Goal: Task Accomplishment & Management: Use online tool/utility

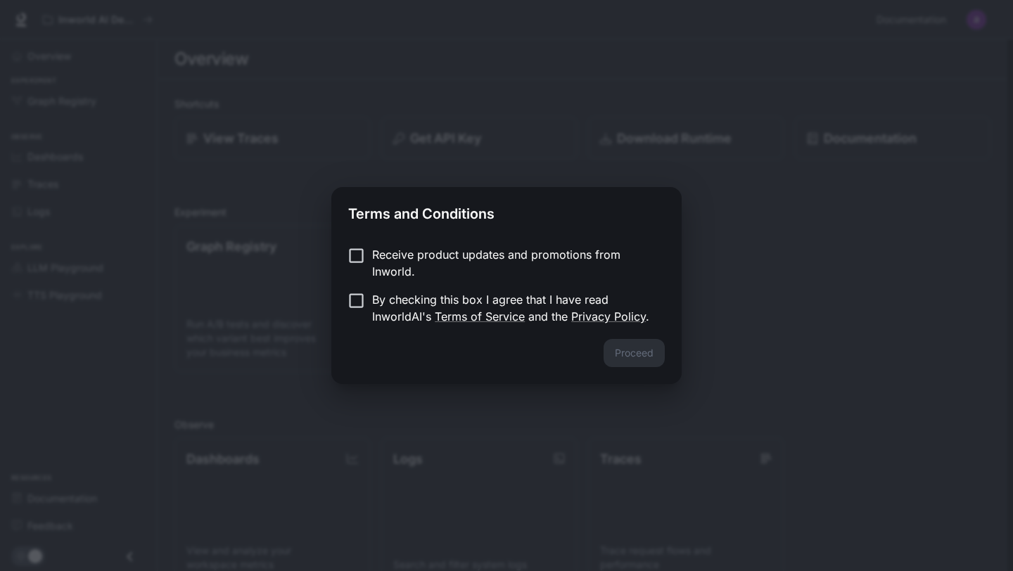
click at [346, 242] on div "Receive product updates and promotions from Inworld. By checking this box I agr…" at bounding box center [506, 287] width 350 height 104
click at [372, 310] on p "By checking this box I agree that I have read InworldAI's Terms of Service and …" at bounding box center [512, 308] width 281 height 34
click at [630, 353] on button "Proceed" at bounding box center [634, 353] width 61 height 28
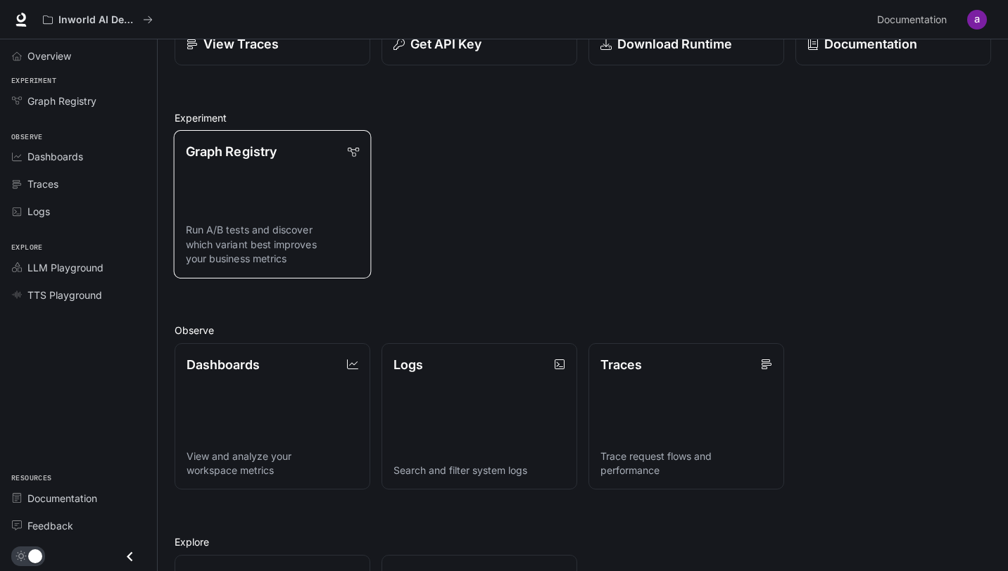
scroll to position [94, 0]
click at [236, 168] on link "Graph Registry Run A/B tests and discover which variant best improves your busi…" at bounding box center [273, 205] width 198 height 148
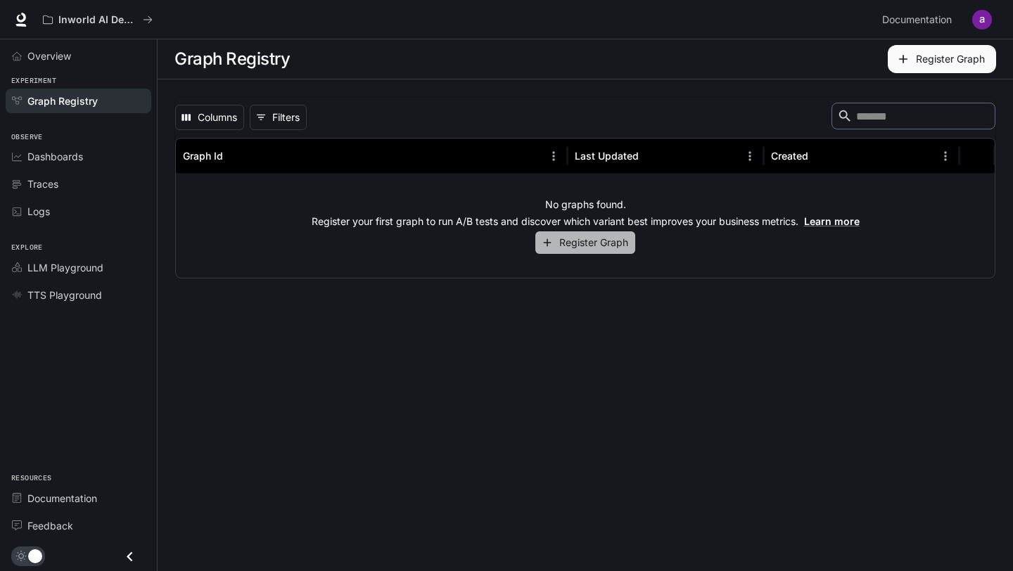
click at [602, 244] on button "Register Graph" at bounding box center [585, 242] width 100 height 23
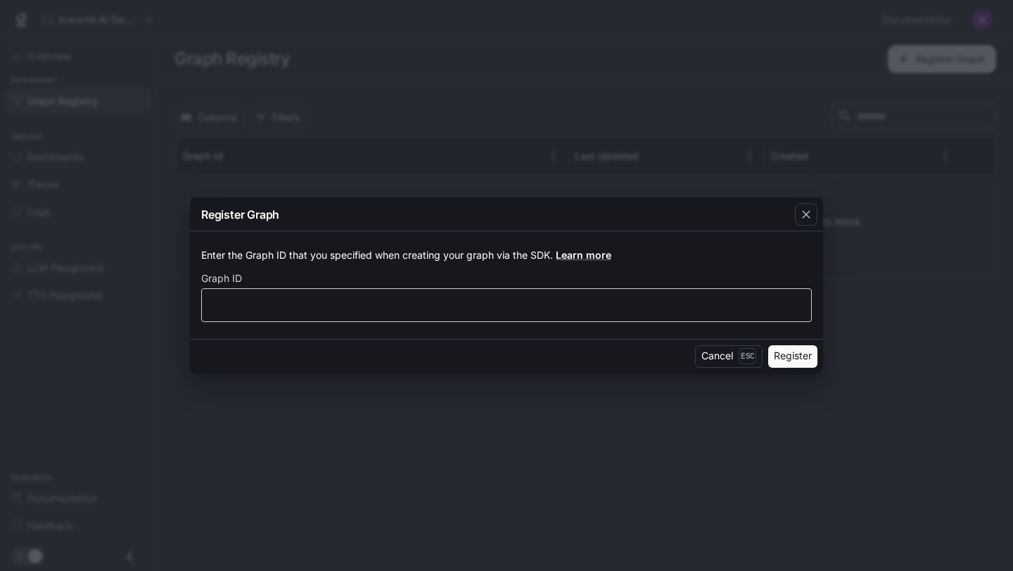
click at [613, 292] on div "​" at bounding box center [506, 305] width 611 height 34
type input "*"
click at [767, 356] on div "Cancel Esc Register" at bounding box center [506, 356] width 633 height 34
click at [800, 358] on button "Register" at bounding box center [792, 356] width 49 height 23
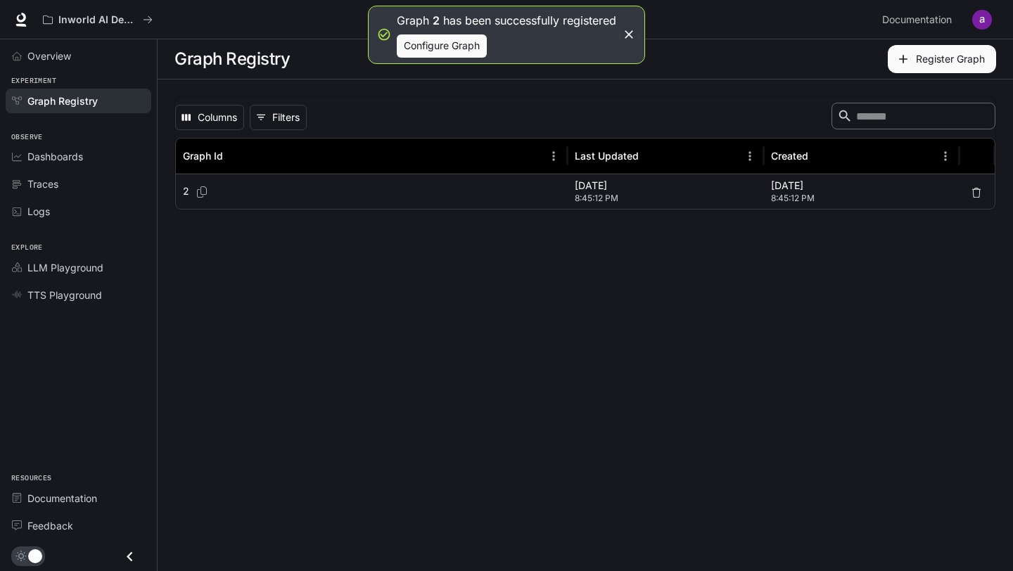
click at [625, 195] on span "8:45:12 PM" at bounding box center [666, 198] width 182 height 14
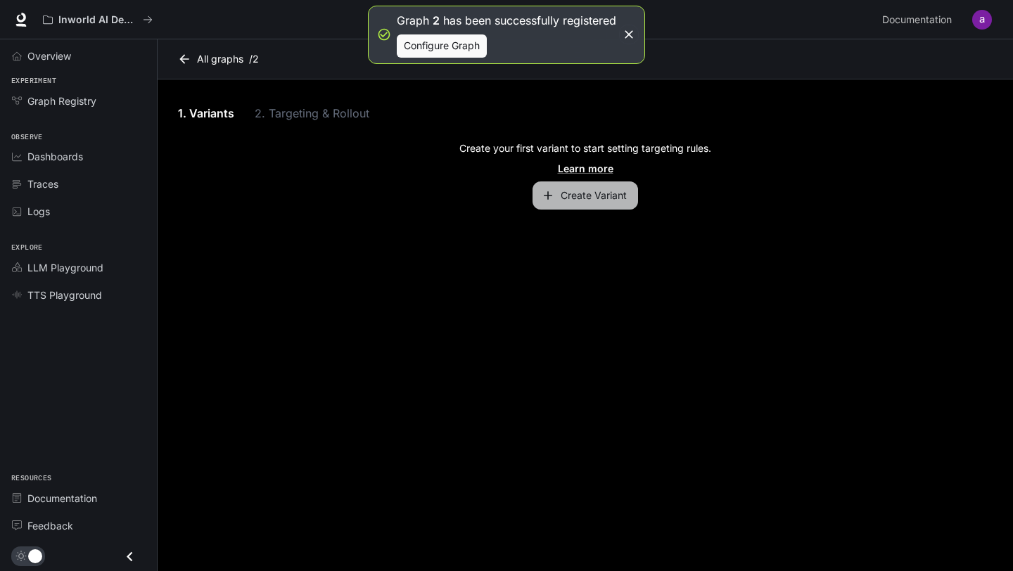
click at [614, 196] on button "Create Variant" at bounding box center [586, 196] width 106 height 28
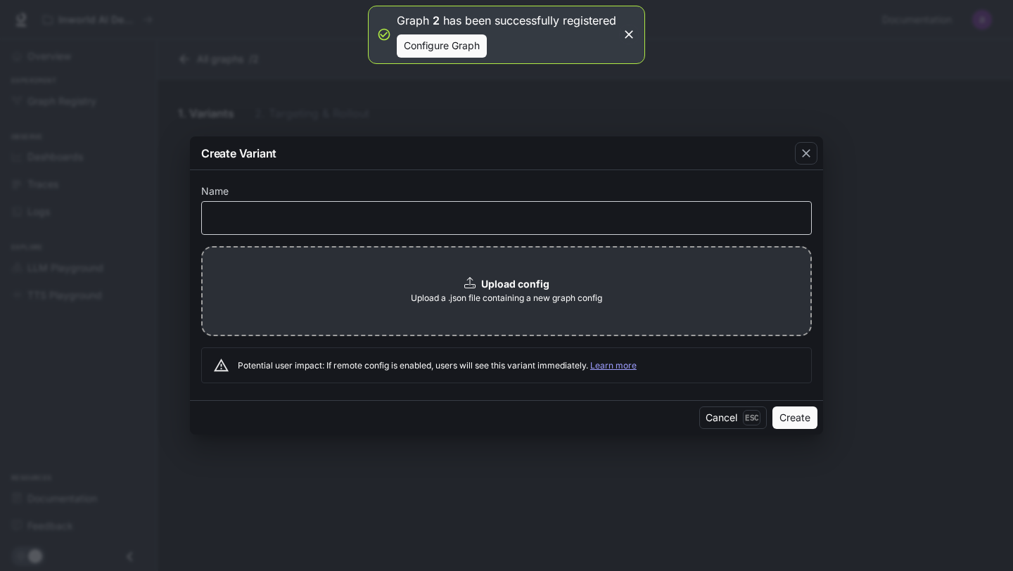
click at [549, 231] on div "​" at bounding box center [506, 218] width 611 height 34
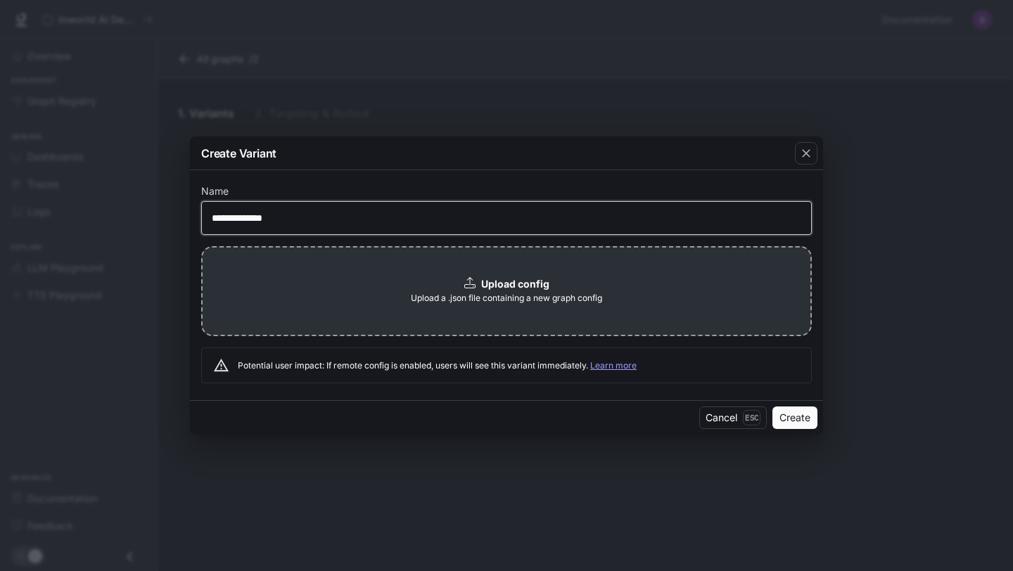
type input "**********"
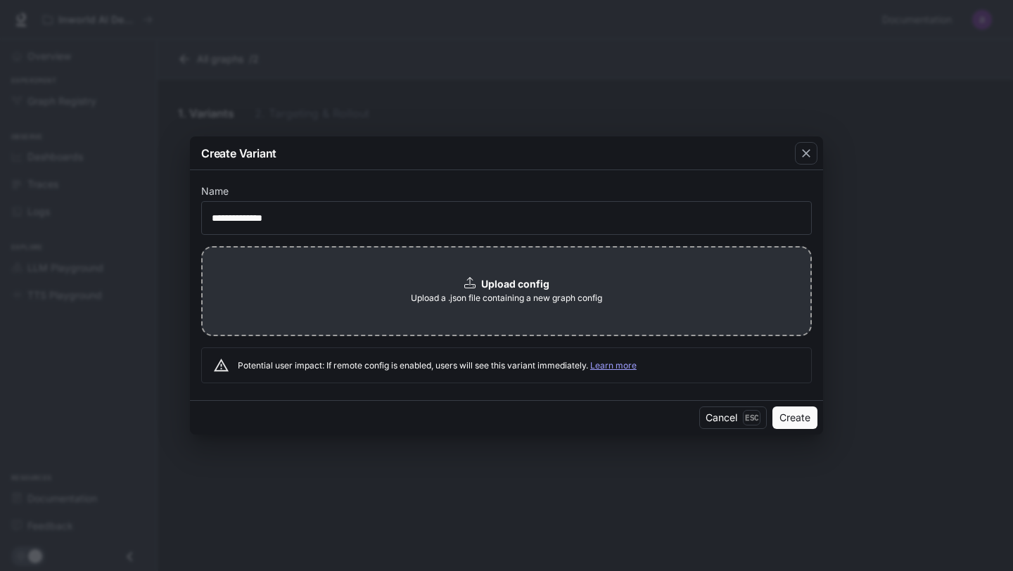
click at [578, 270] on div "Upload config Upload a .json file containing a new graph config" at bounding box center [506, 291] width 611 height 90
click at [809, 416] on button "Create" at bounding box center [795, 418] width 45 height 23
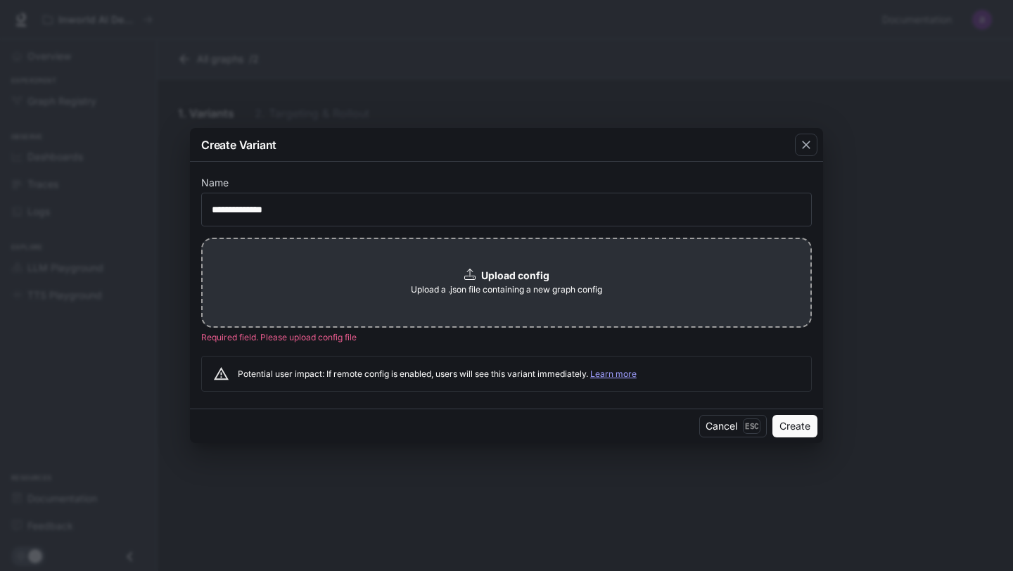
click at [445, 279] on div "Upload config Upload a .json file containing a new graph config" at bounding box center [506, 283] width 611 height 90
click at [819, 144] on button "button" at bounding box center [806, 145] width 34 height 34
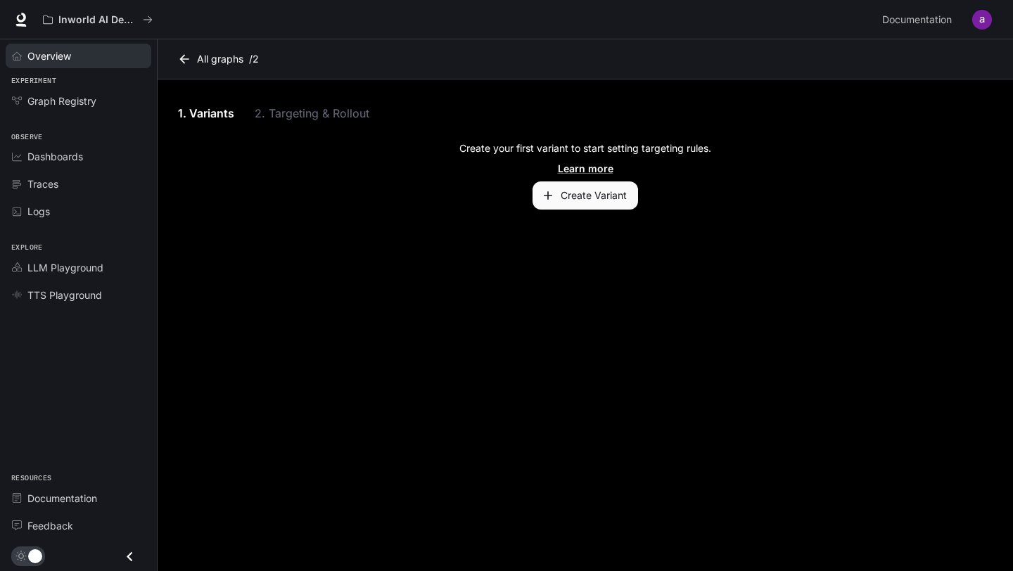
click at [41, 51] on span "Overview" at bounding box center [49, 56] width 44 height 15
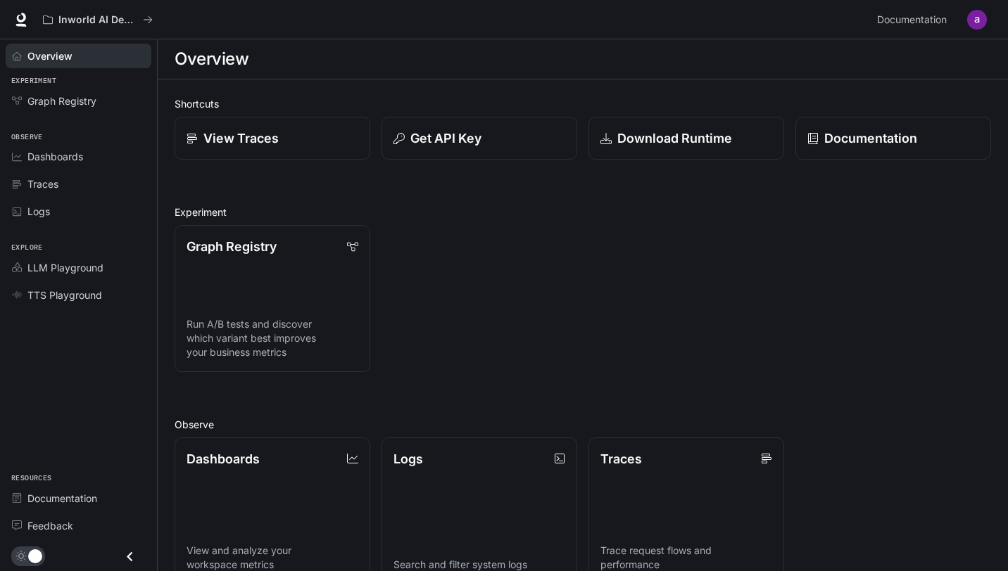
click at [210, 51] on h1 "Overview" at bounding box center [211, 59] width 74 height 28
click at [114, 94] on div "Graph Registry" at bounding box center [85, 101] width 117 height 15
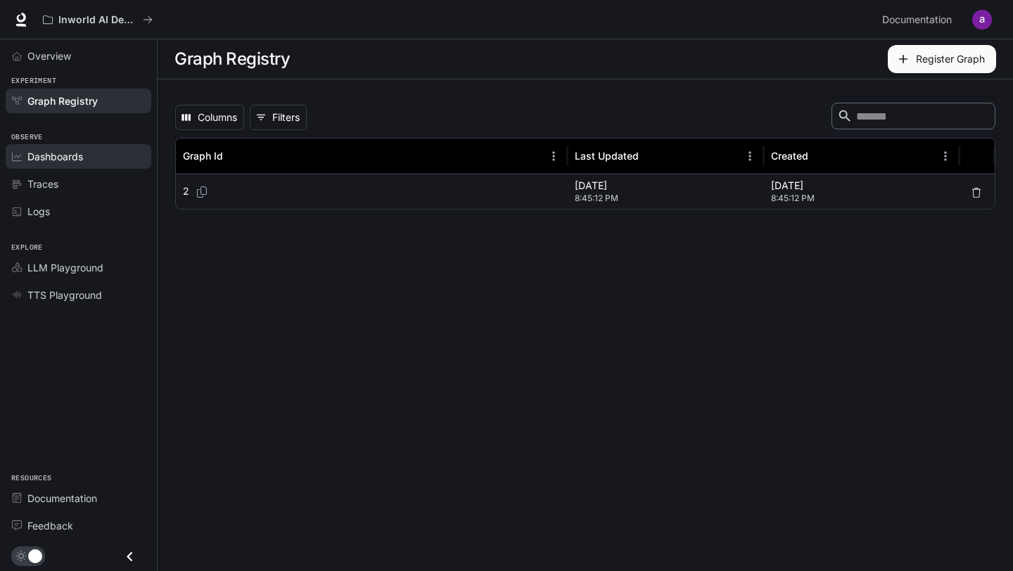
click at [128, 165] on link "Dashboards" at bounding box center [79, 156] width 146 height 25
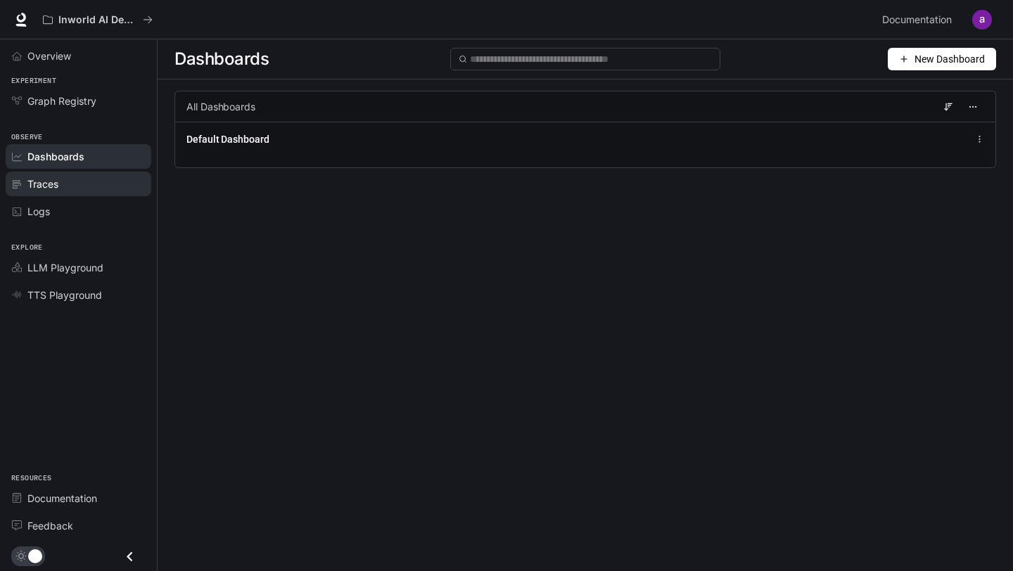
click at [110, 189] on div "Traces" at bounding box center [85, 184] width 117 height 15
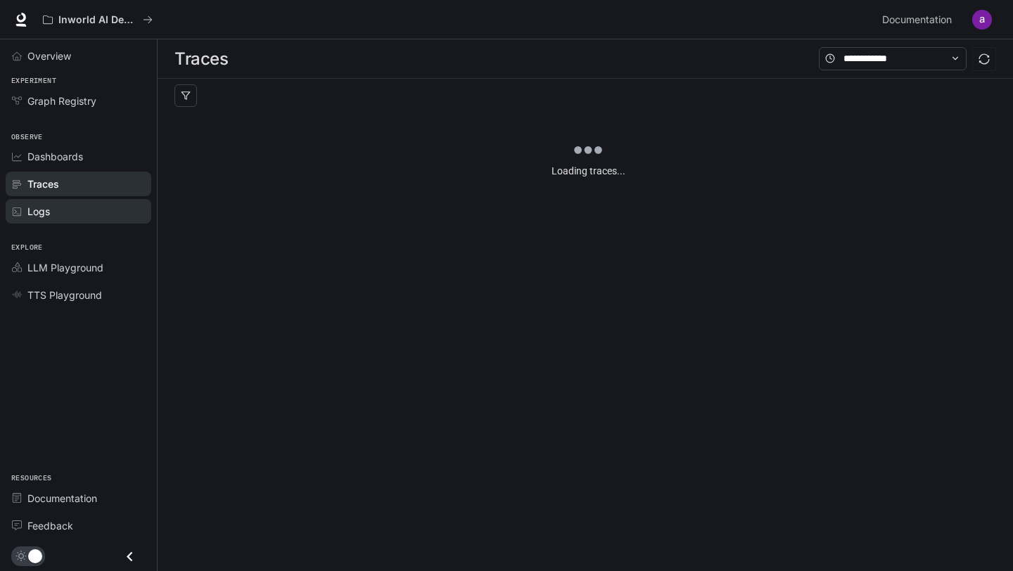
click at [113, 211] on div "Logs" at bounding box center [85, 211] width 117 height 15
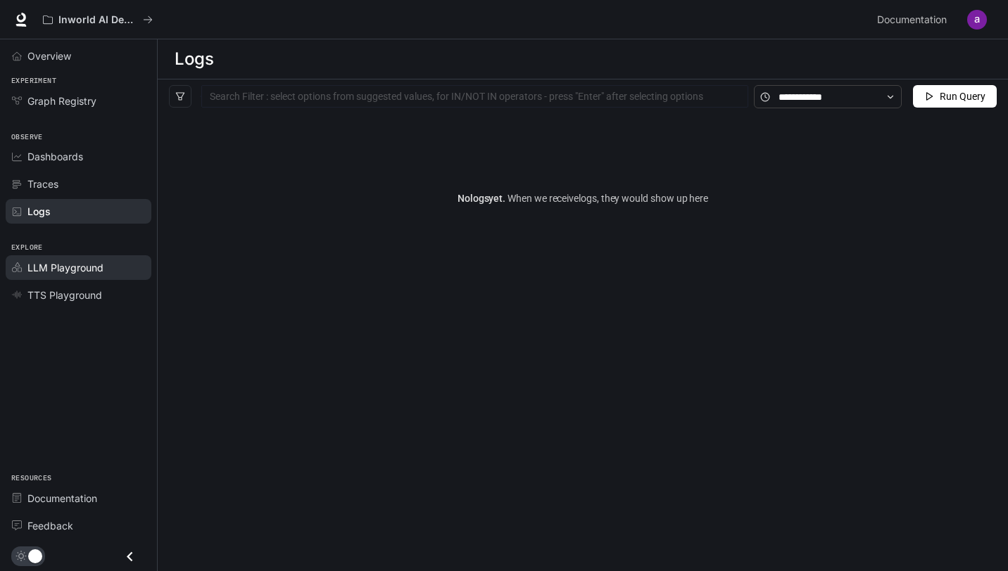
click at [114, 262] on div "LLM Playground" at bounding box center [85, 267] width 117 height 15
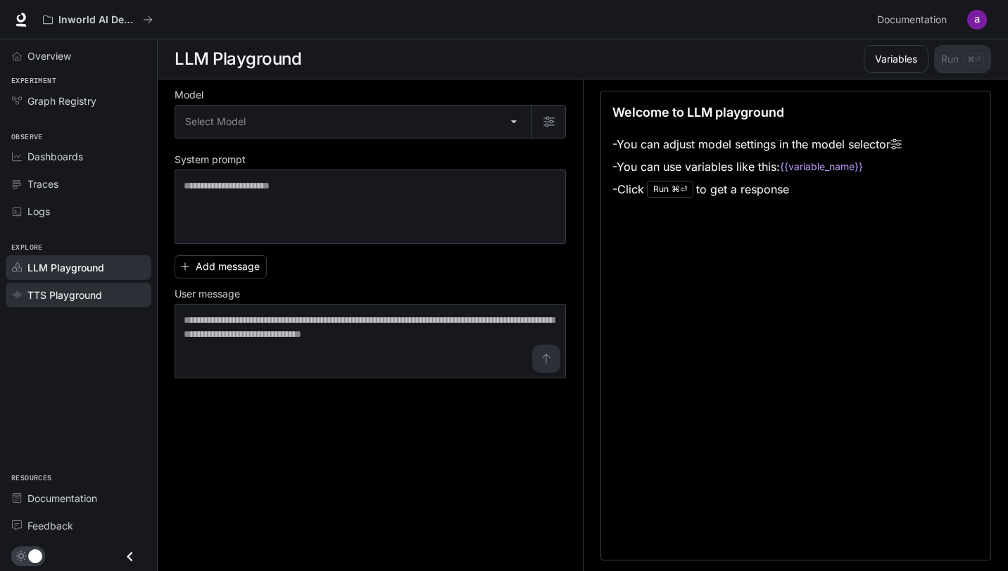
click at [128, 290] on div "TTS Playground" at bounding box center [85, 295] width 117 height 15
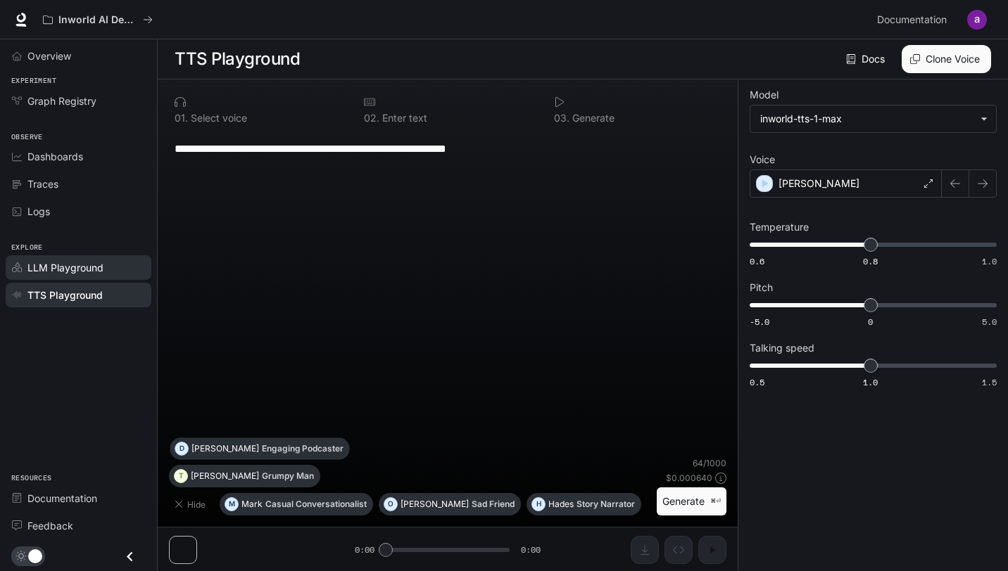
click at [122, 277] on link "LLM Playground" at bounding box center [79, 267] width 146 height 25
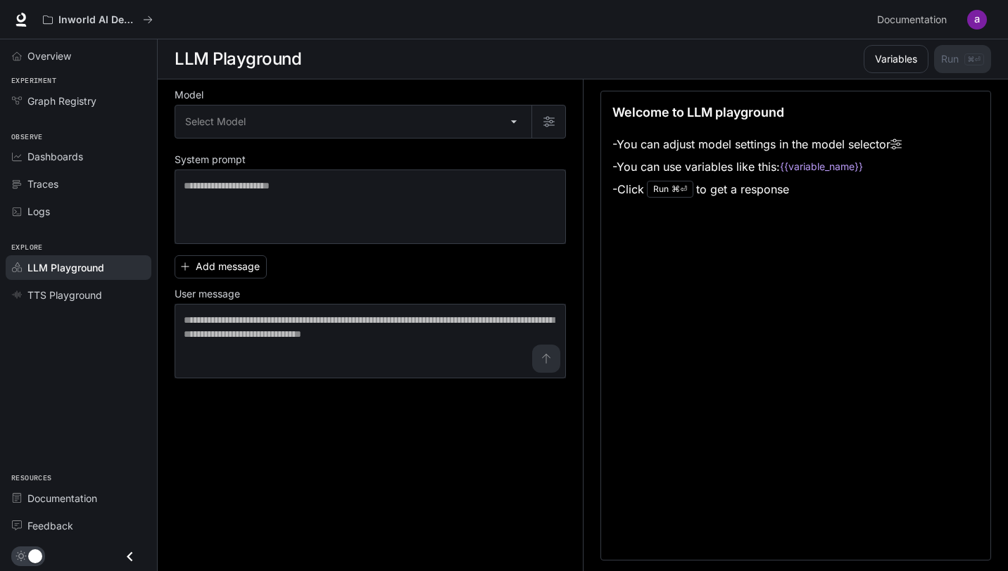
scroll to position [1, 0]
click at [94, 500] on span "Documentation" at bounding box center [62, 498] width 70 height 15
